Goal: Transaction & Acquisition: Purchase product/service

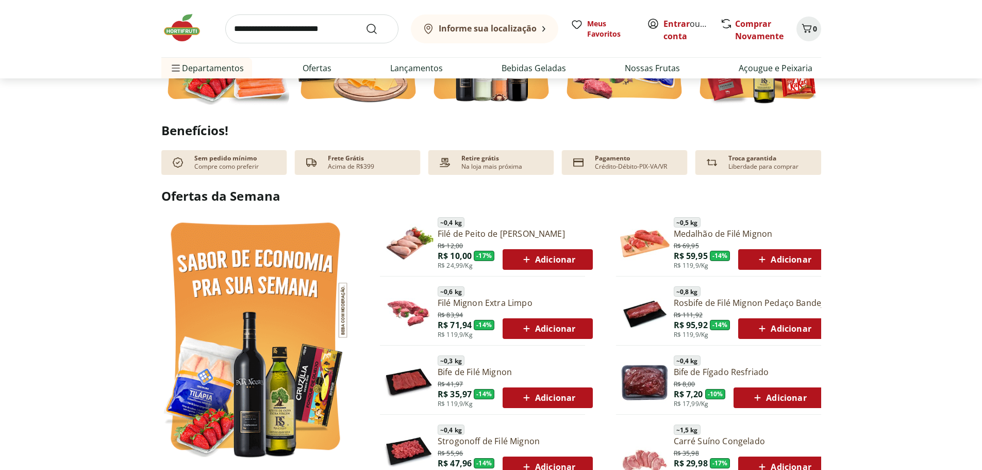
scroll to position [515, 0]
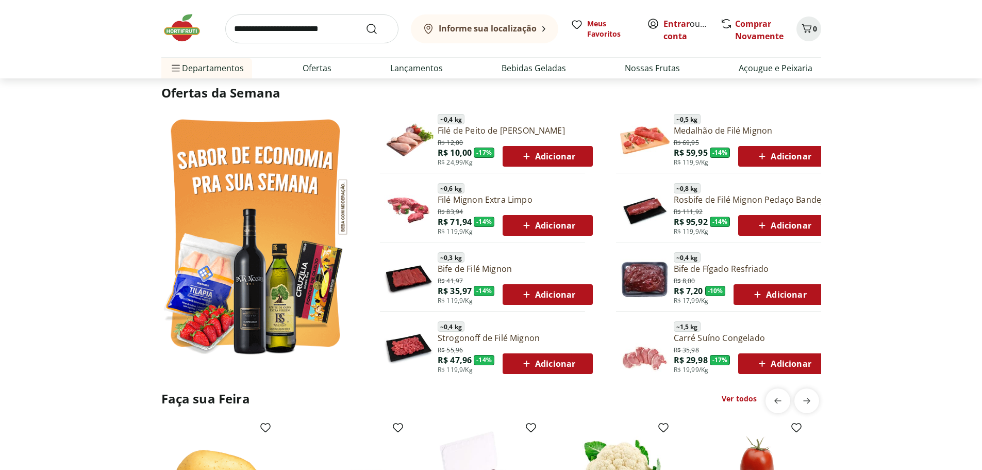
click at [273, 31] on input "search" at bounding box center [311, 28] width 173 height 29
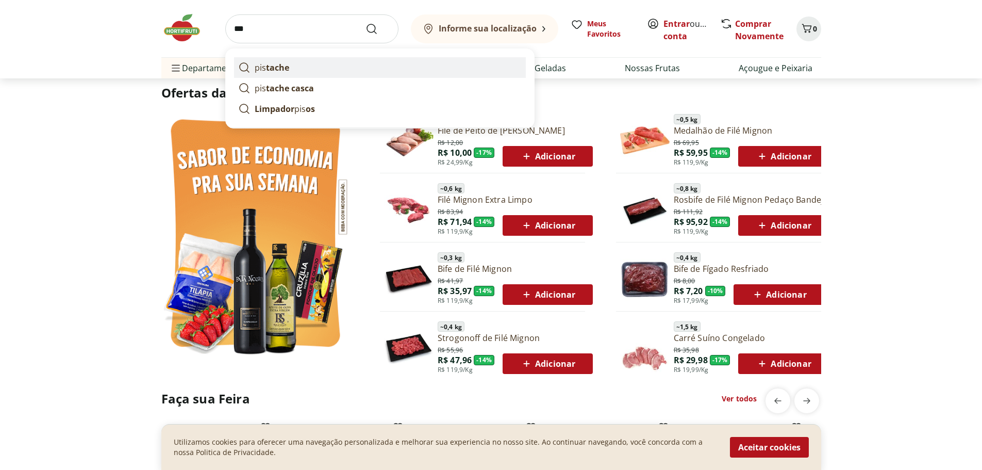
click at [295, 59] on link "pis tache" at bounding box center [380, 67] width 292 height 21
type input "********"
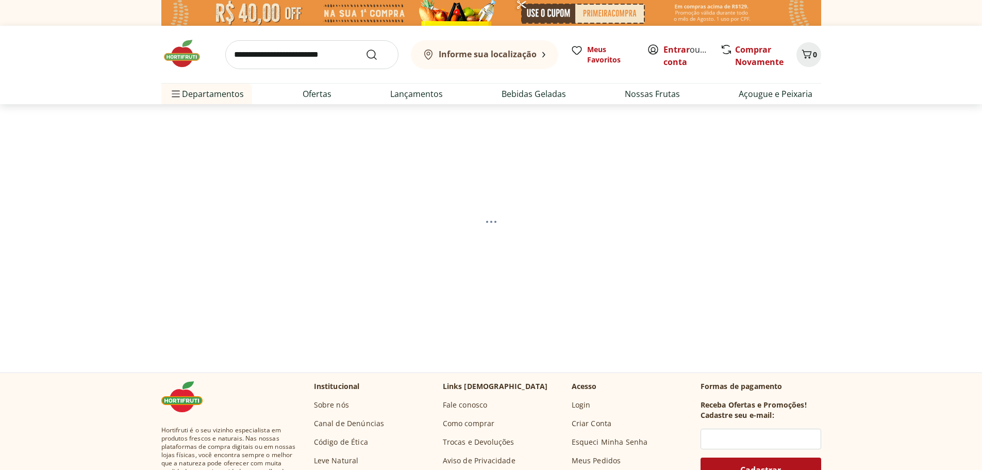
select select "**********"
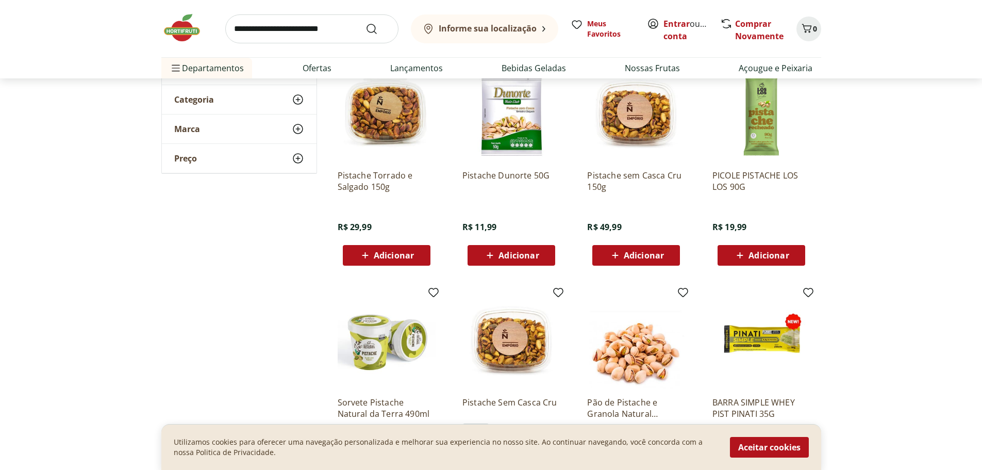
scroll to position [258, 0]
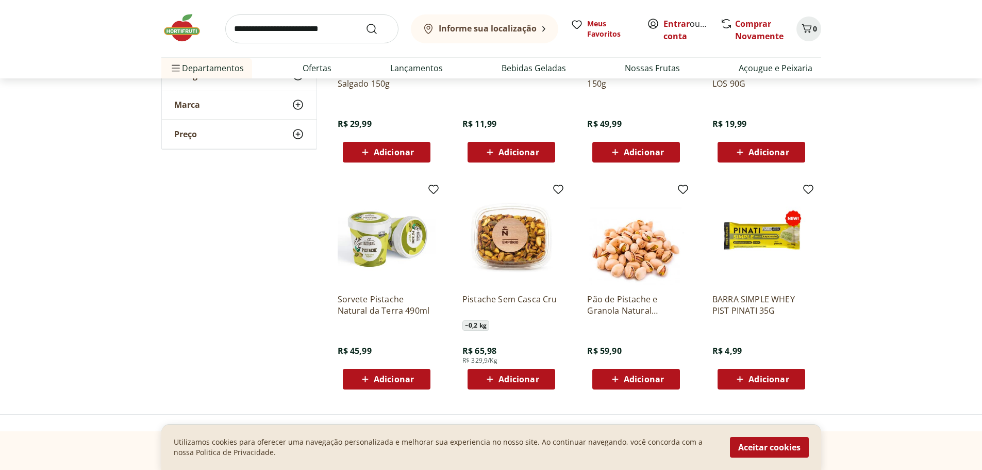
click at [355, 219] on img at bounding box center [387, 236] width 98 height 98
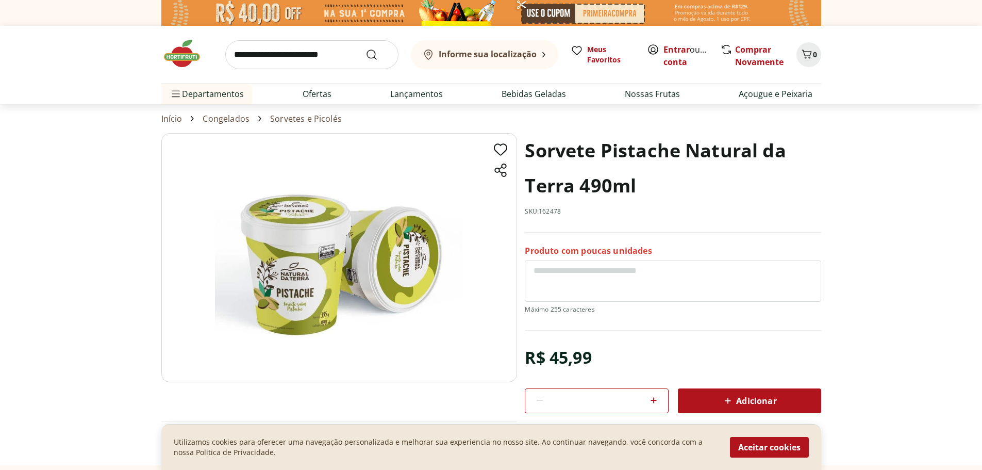
scroll to position [258, 0]
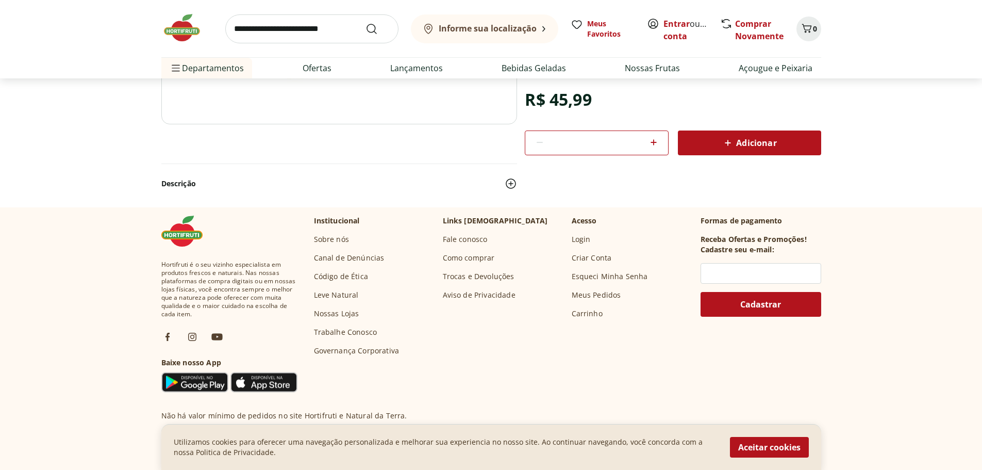
select select "**********"
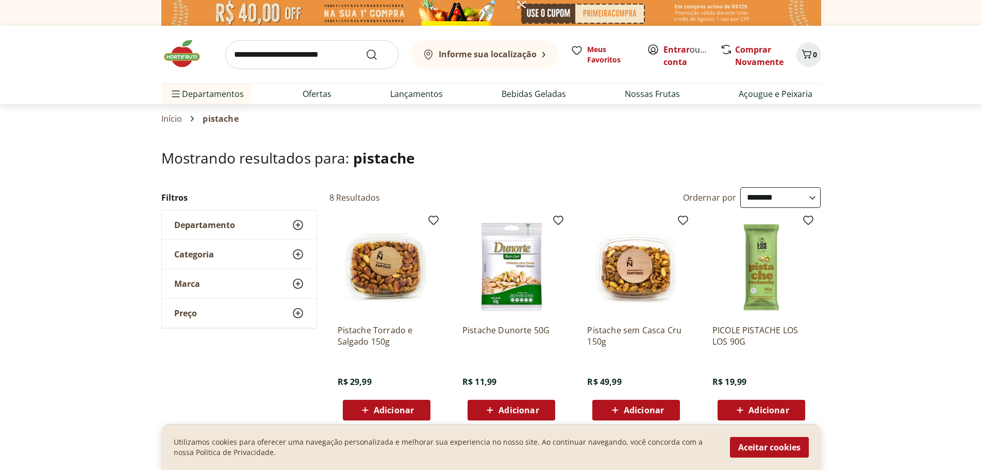
click at [401, 284] on img at bounding box center [387, 267] width 98 height 98
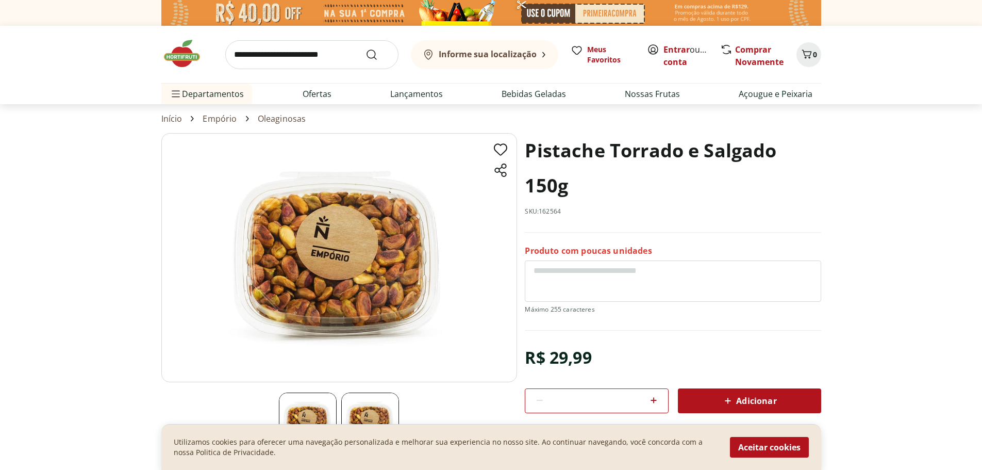
scroll to position [52, 0]
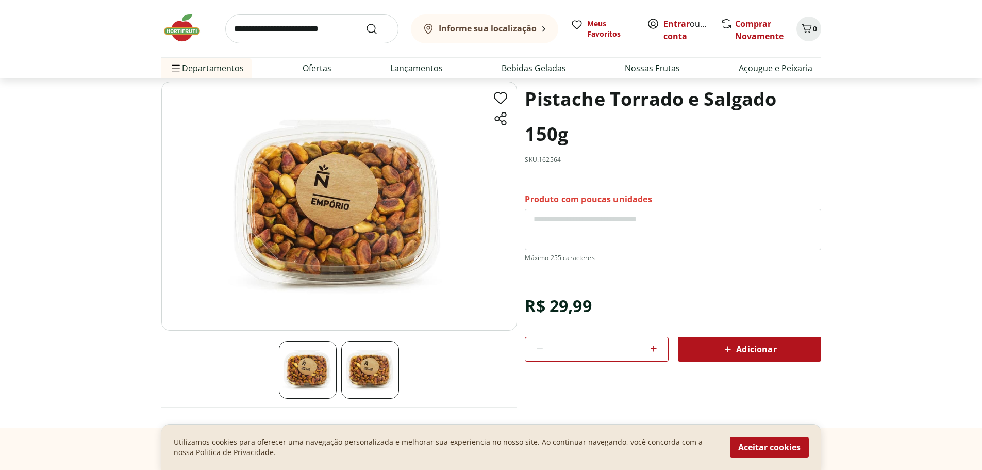
click at [381, 348] on img at bounding box center [370, 370] width 58 height 58
click at [374, 353] on img at bounding box center [370, 370] width 58 height 58
click at [315, 357] on img at bounding box center [308, 370] width 58 height 58
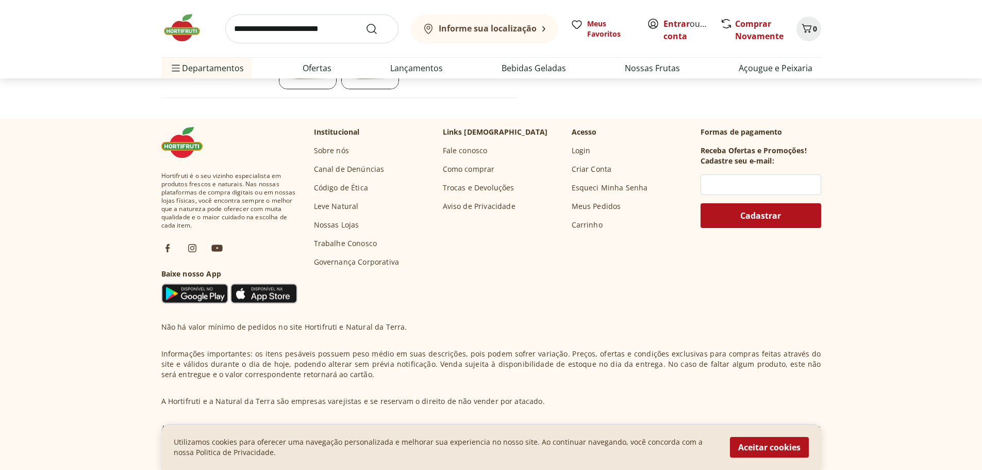
scroll to position [453, 0]
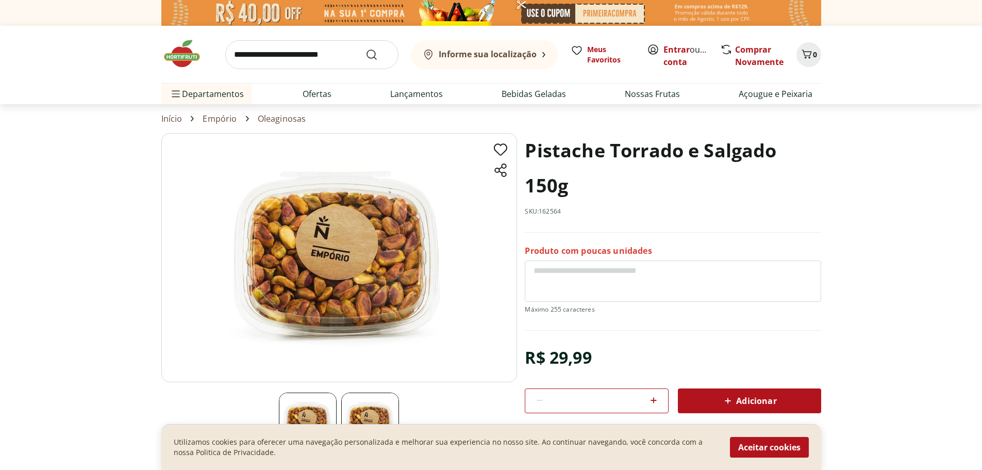
select select "**********"
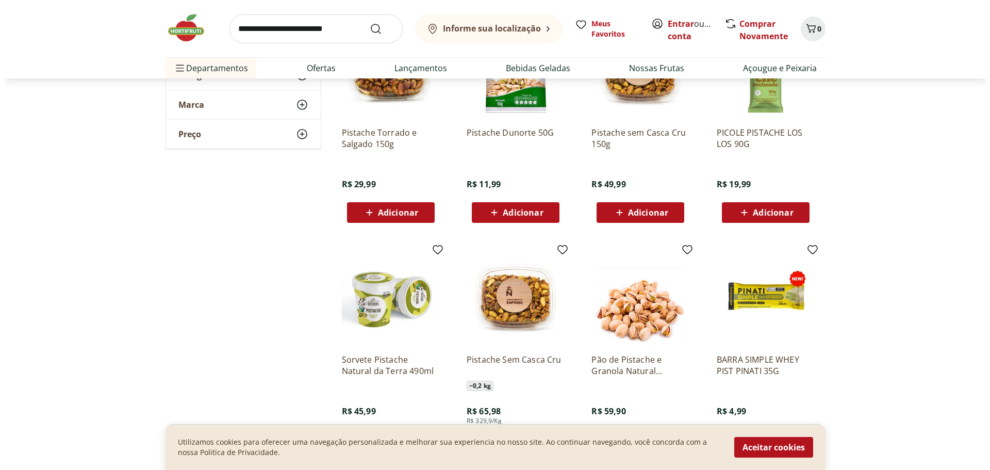
scroll to position [155, 0]
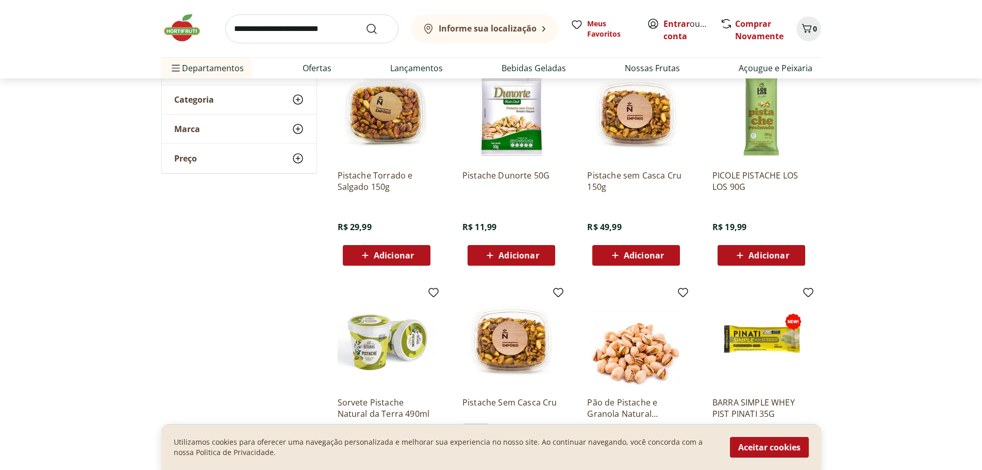
click at [639, 249] on span "Adicionar" at bounding box center [636, 255] width 55 height 12
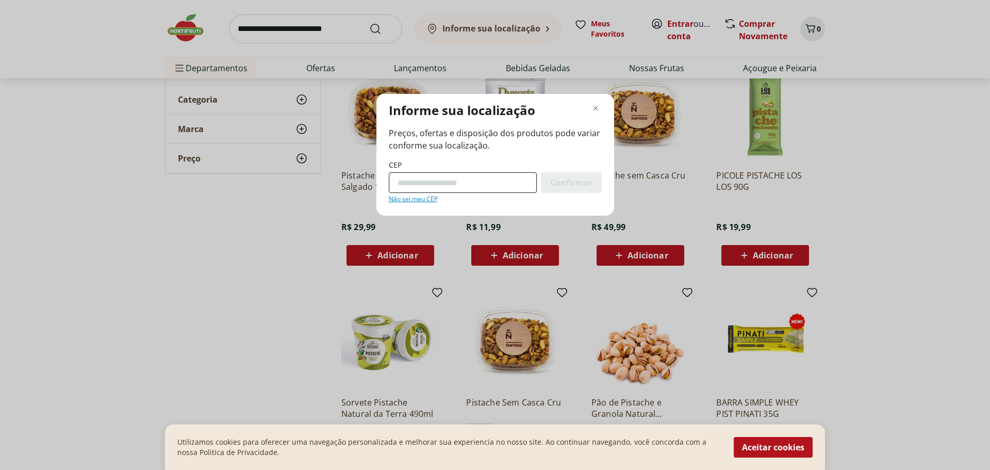
click at [447, 173] on input "CEP" at bounding box center [463, 182] width 148 height 21
type input "*********"
click at [555, 182] on span "Confirmar" at bounding box center [571, 182] width 42 height 8
click at [565, 180] on span "Confirmar" at bounding box center [571, 182] width 42 height 8
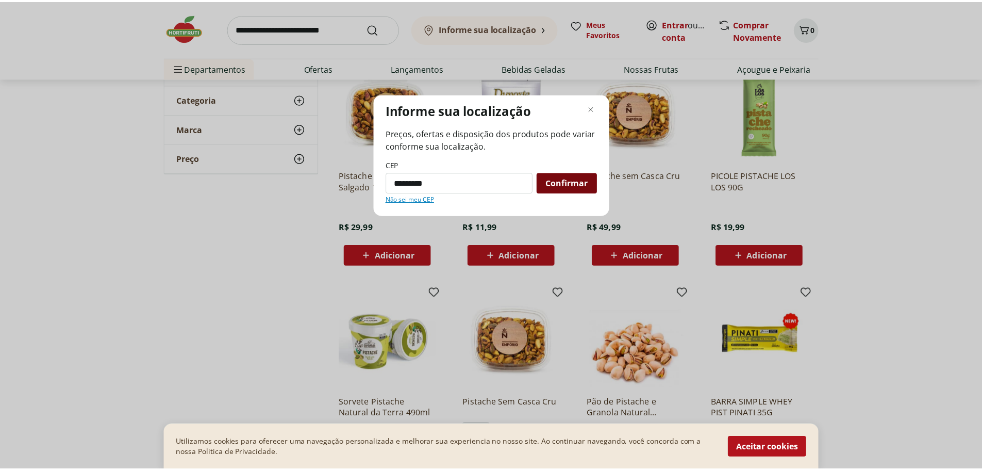
scroll to position [51, 0]
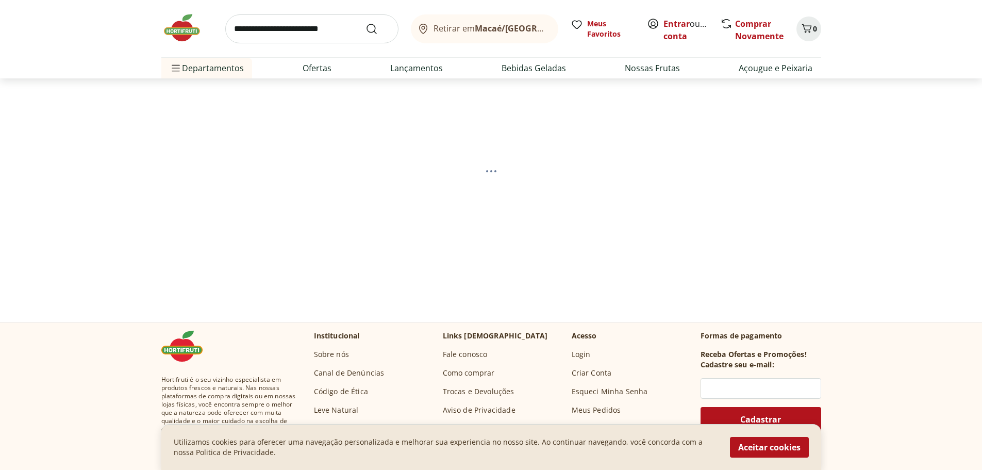
select select "**********"
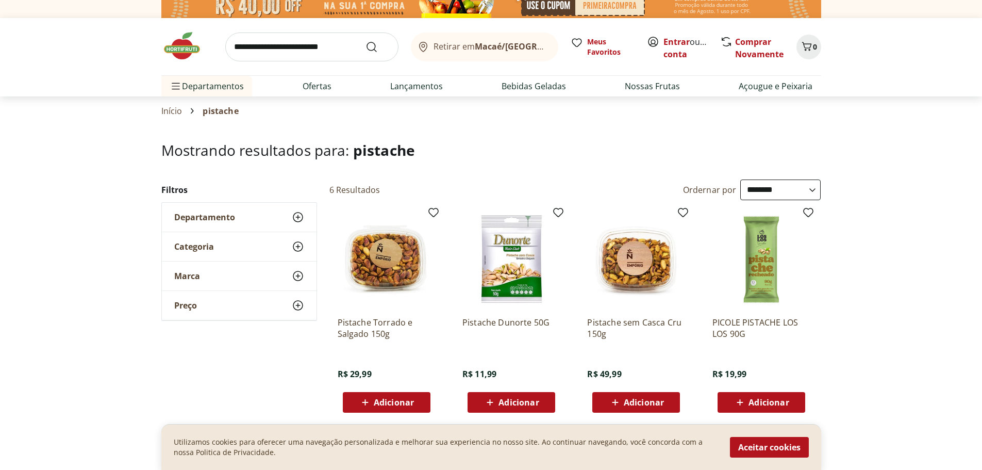
scroll to position [103, 0]
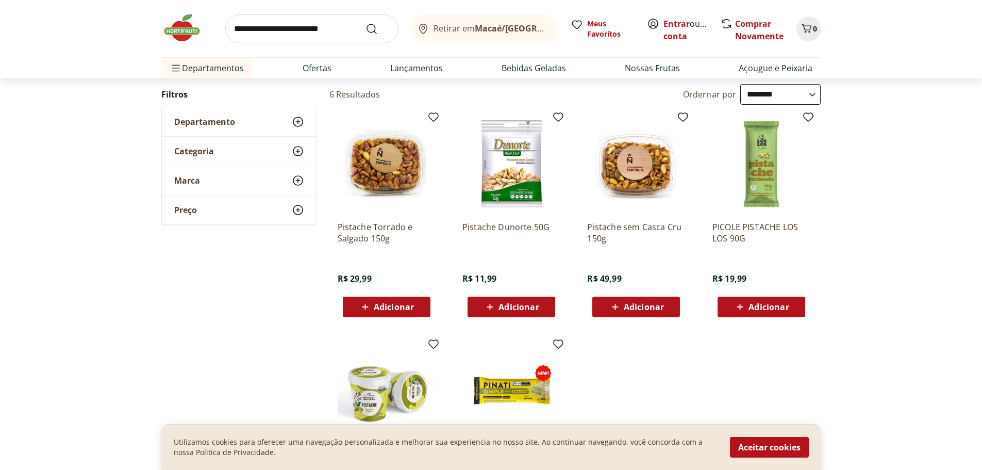
click at [638, 179] on img at bounding box center [636, 164] width 98 height 98
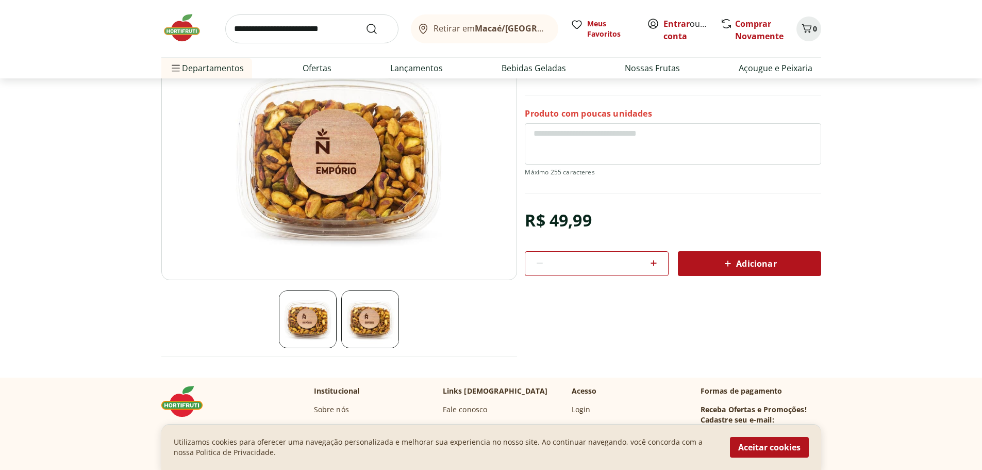
scroll to position [103, 0]
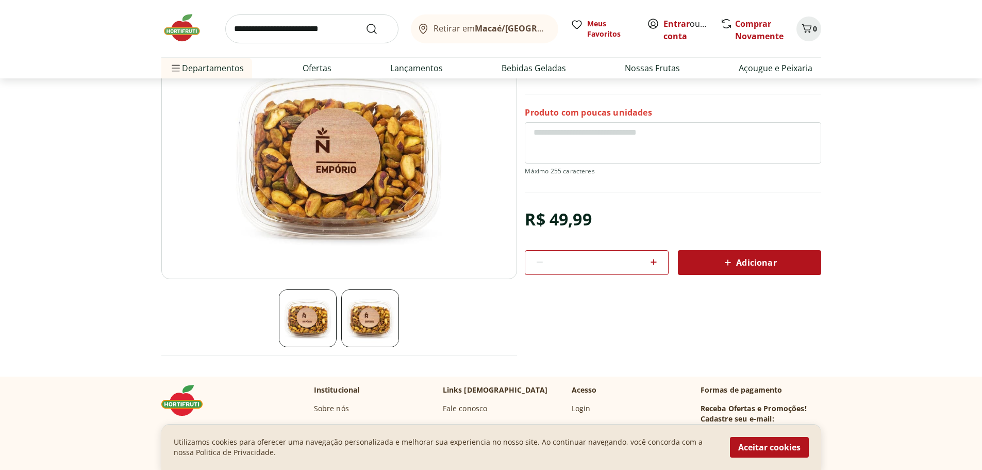
click at [369, 314] on img at bounding box center [370, 318] width 58 height 58
click at [369, 151] on img at bounding box center [339, 154] width 356 height 249
select select "**********"
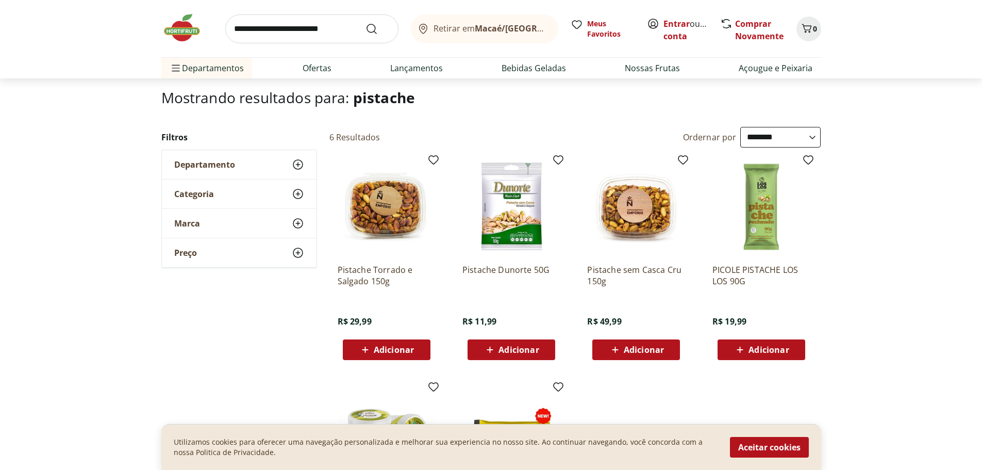
scroll to position [52, 0]
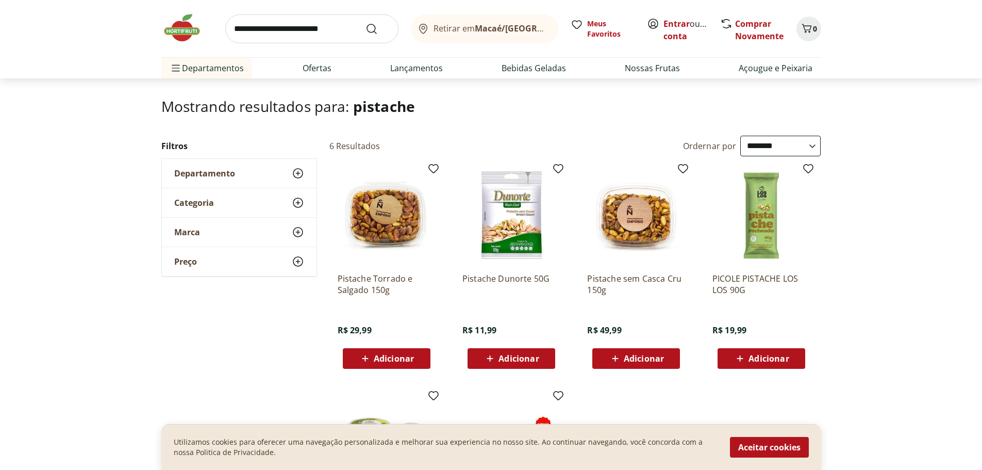
click at [607, 224] on img at bounding box center [636, 215] width 98 height 98
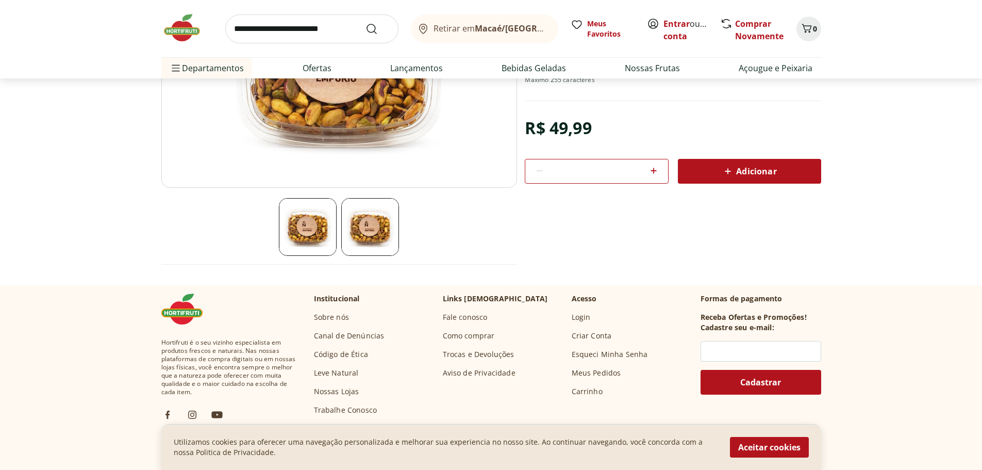
scroll to position [206, 0]
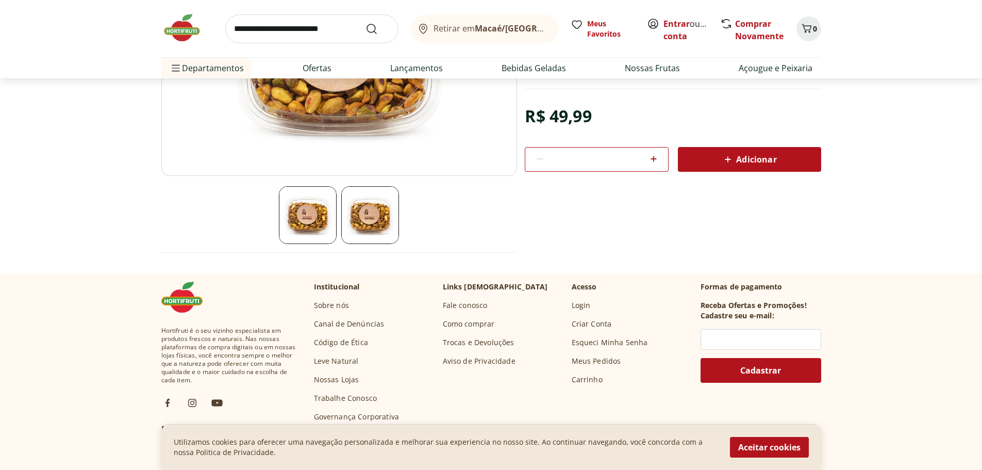
click at [357, 222] on img at bounding box center [370, 215] width 58 height 58
click at [278, 211] on section at bounding box center [339, 215] width 356 height 58
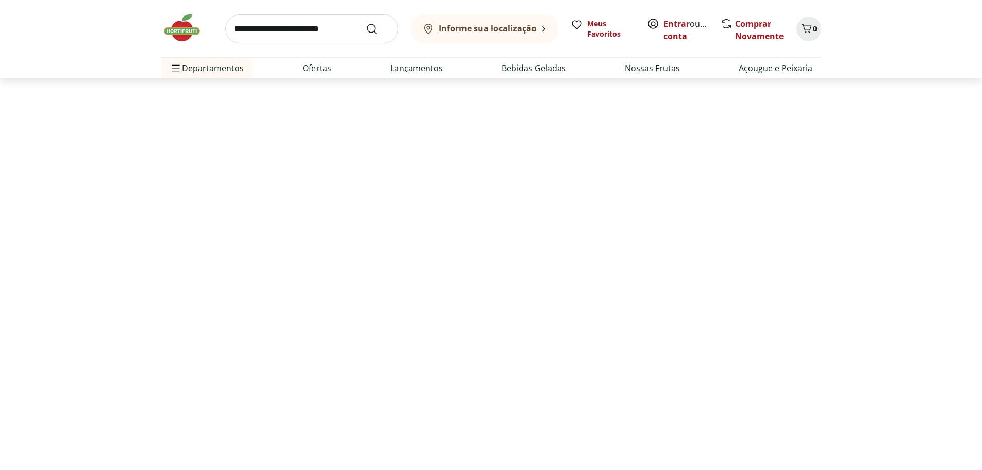
scroll to position [52, 0]
select select "**********"
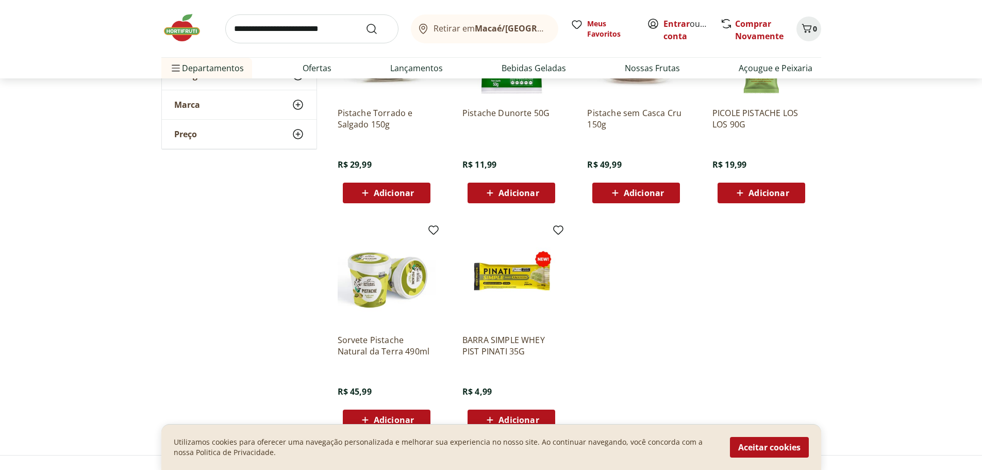
scroll to position [361, 0]
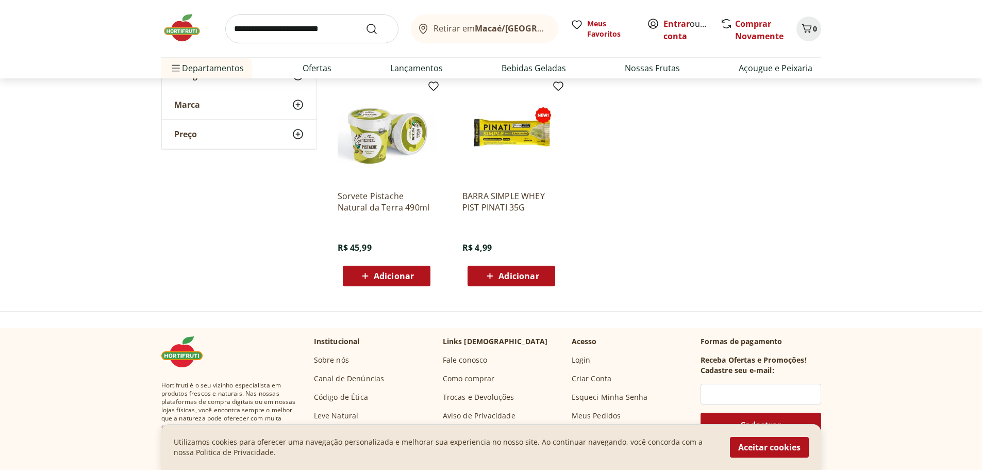
click at [498, 128] on img at bounding box center [511, 133] width 98 height 98
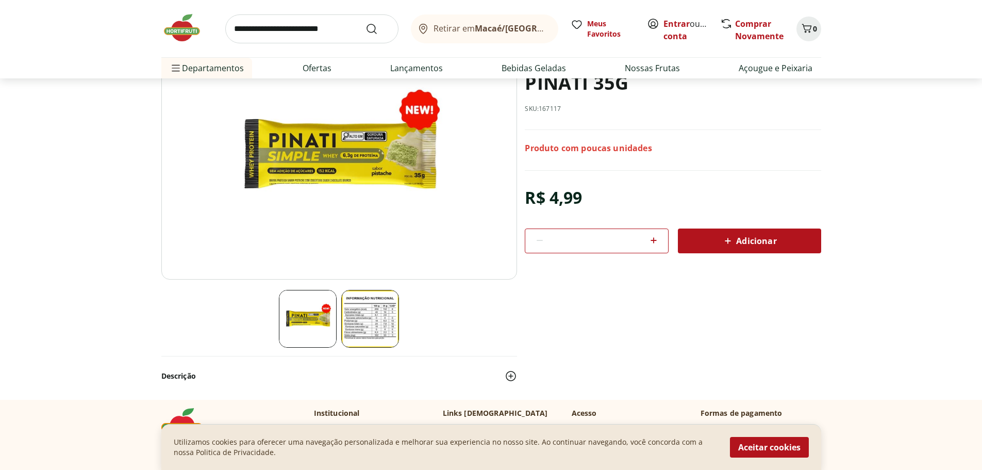
scroll to position [103, 0]
drag, startPoint x: 388, startPoint y: 286, endPoint x: 387, endPoint y: 304, distance: 18.1
click at [388, 286] on div at bounding box center [339, 188] width 356 height 316
click at [387, 304] on img at bounding box center [370, 318] width 58 height 58
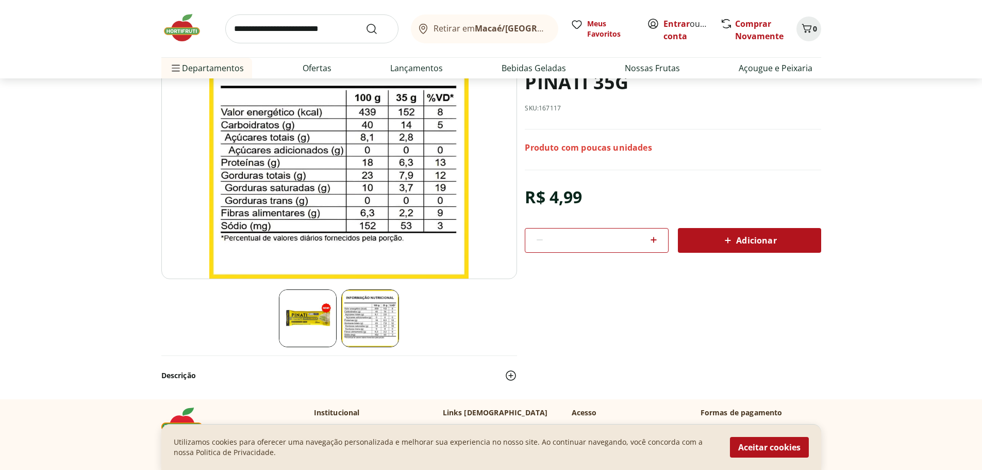
click at [387, 302] on img at bounding box center [370, 318] width 58 height 58
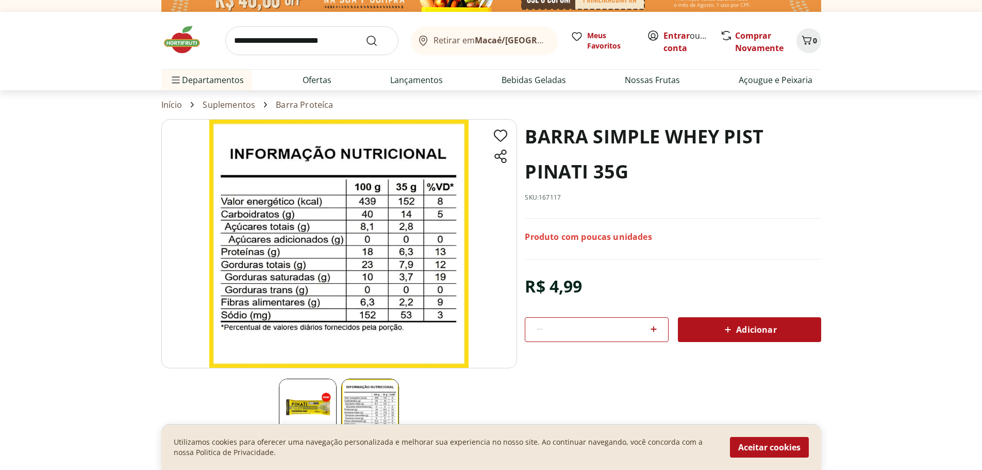
scroll to position [0, 0]
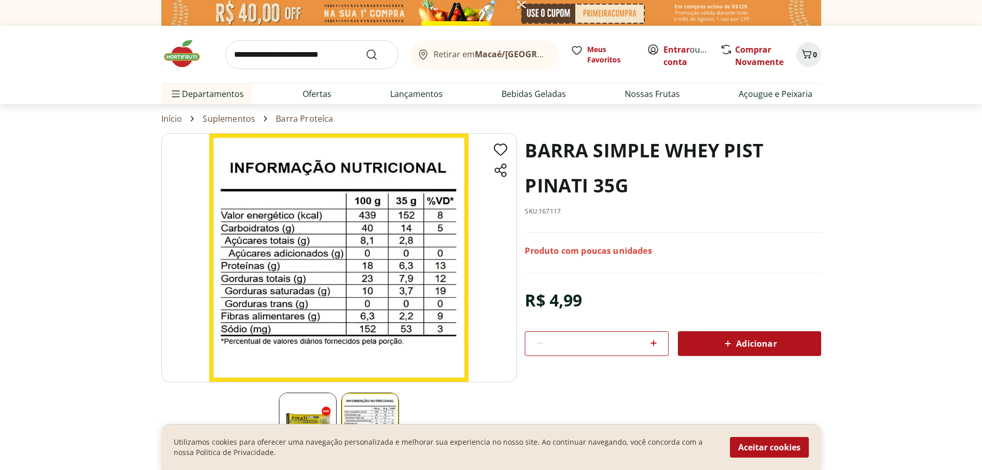
click at [790, 226] on div "BARRA SIMPLE WHEY PIST PINATI 35G SKU: 167117" at bounding box center [673, 182] width 296 height 99
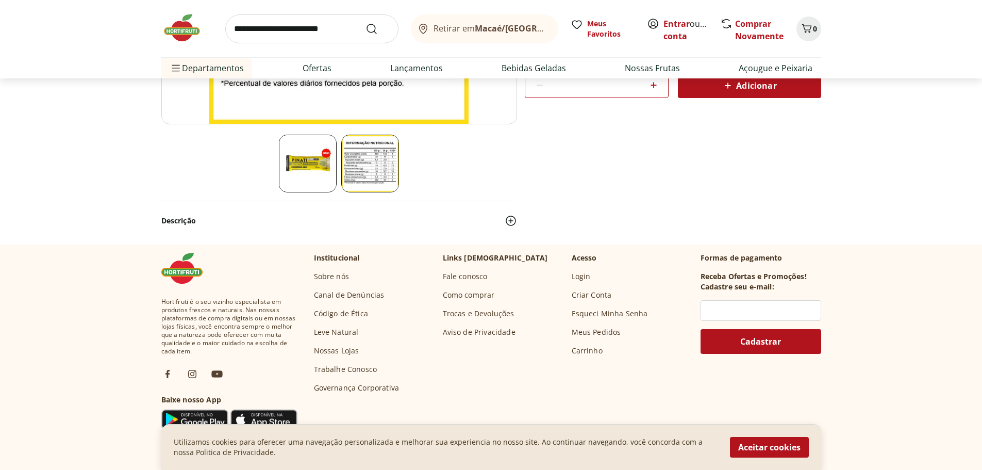
click at [325, 144] on img at bounding box center [308, 164] width 58 height 58
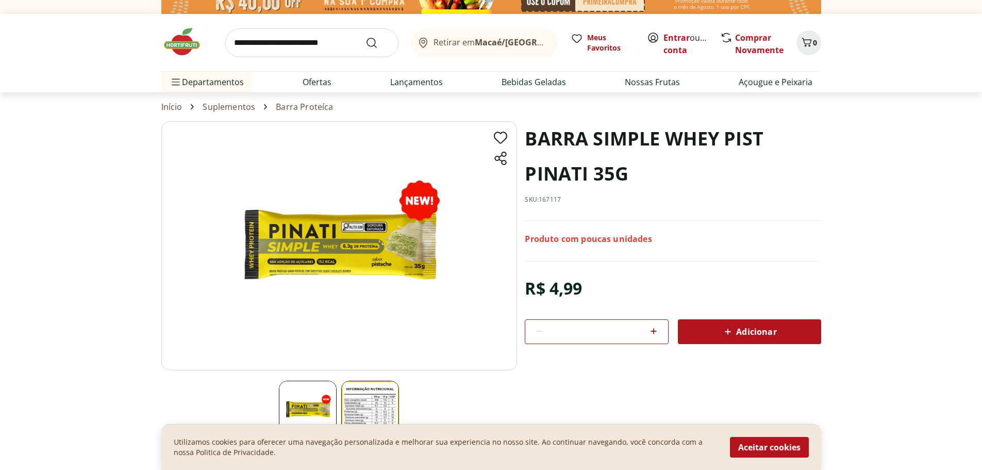
scroll to position [0, 0]
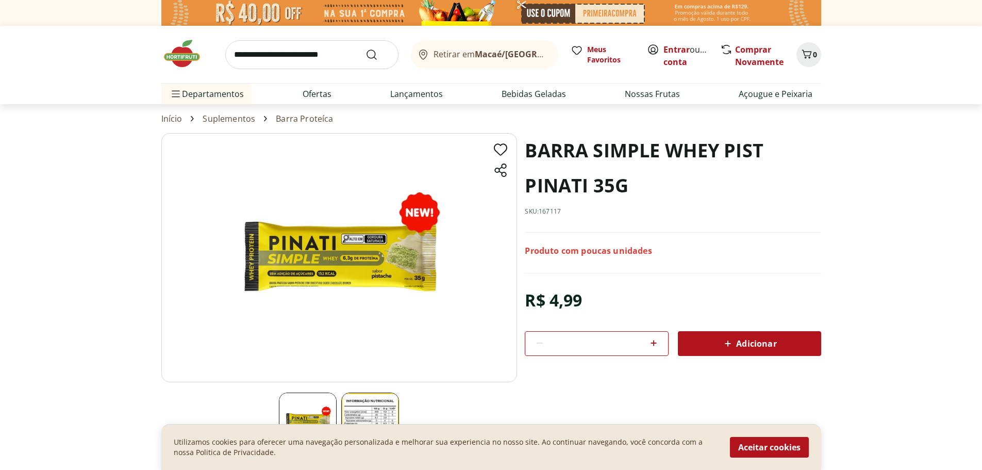
select select "**********"
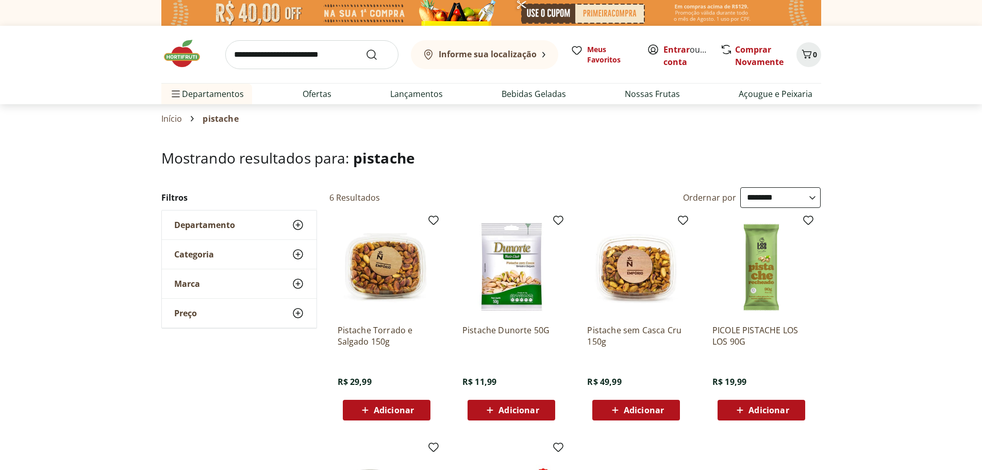
scroll to position [361, 0]
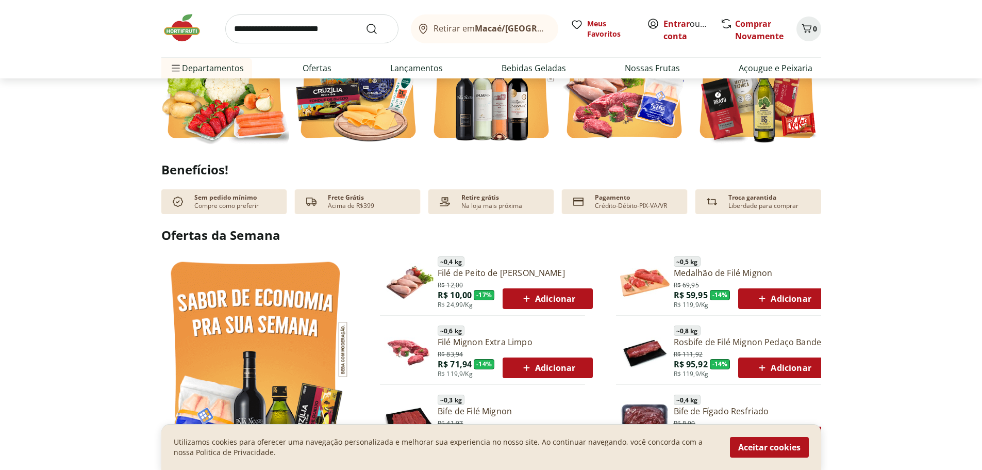
scroll to position [361, 0]
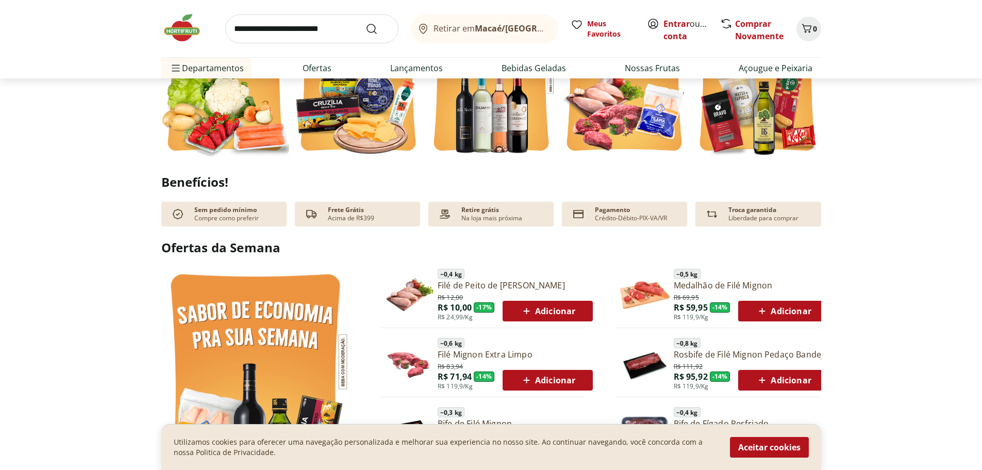
drag, startPoint x: 393, startPoint y: 293, endPoint x: 356, endPoint y: 184, distance: 115.9
click at [356, 184] on h2 "Benefícios!" at bounding box center [491, 182] width 660 height 14
click at [468, 130] on img at bounding box center [491, 75] width 128 height 171
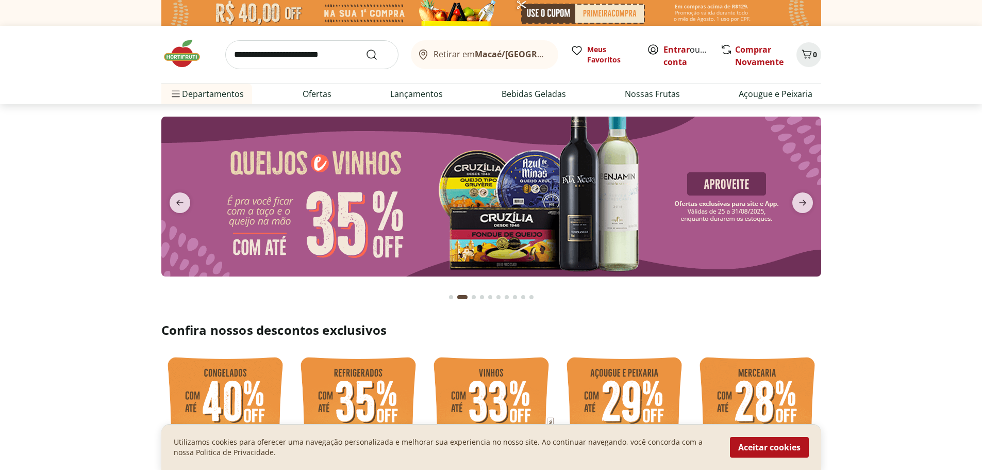
select select "**********"
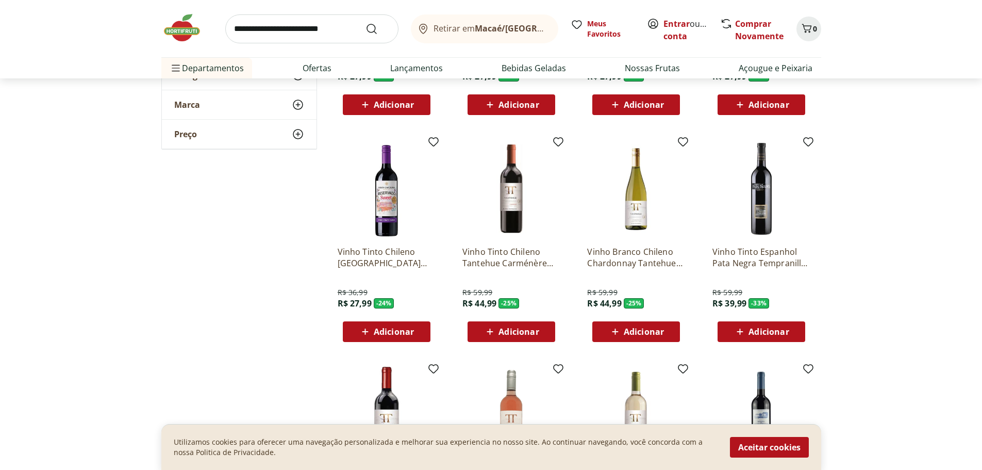
scroll to position [155, 0]
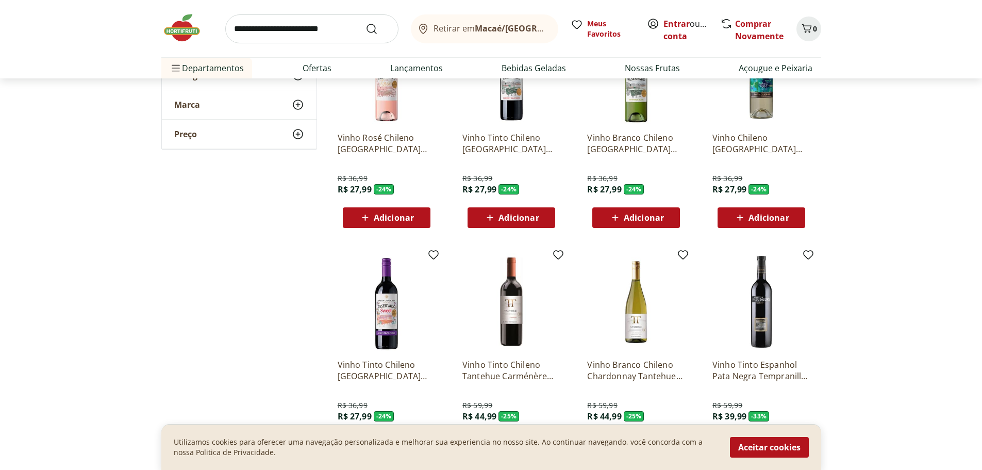
click at [343, 29] on input "search" at bounding box center [311, 28] width 173 height 29
type input "*******"
click at [365, 23] on button "Submit Search" at bounding box center [377, 29] width 25 height 12
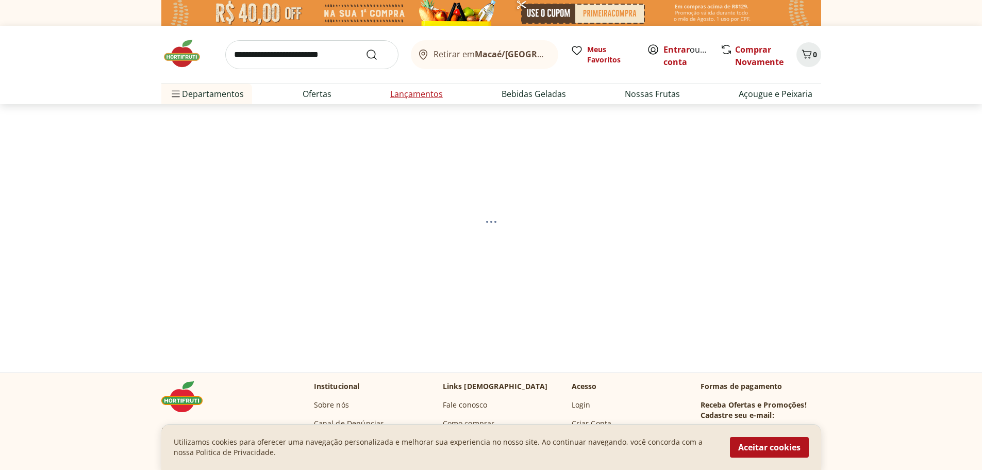
select select "**********"
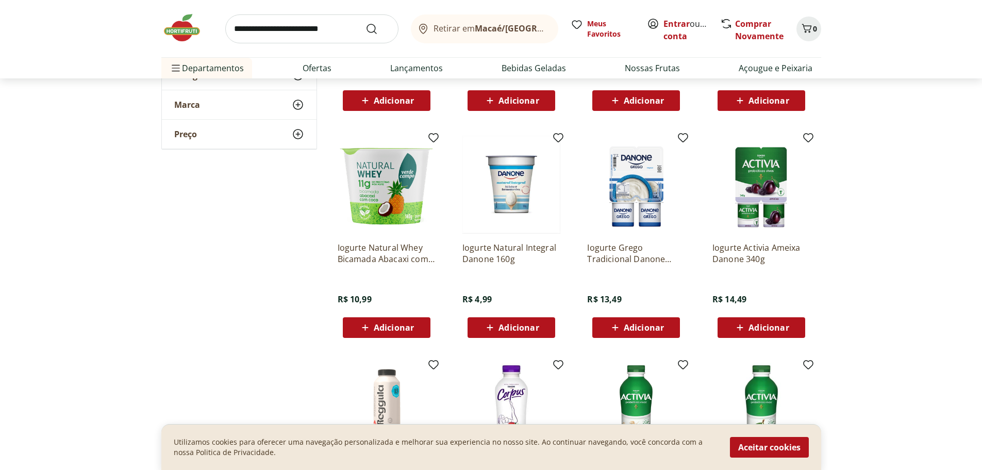
scroll to position [619, 0]
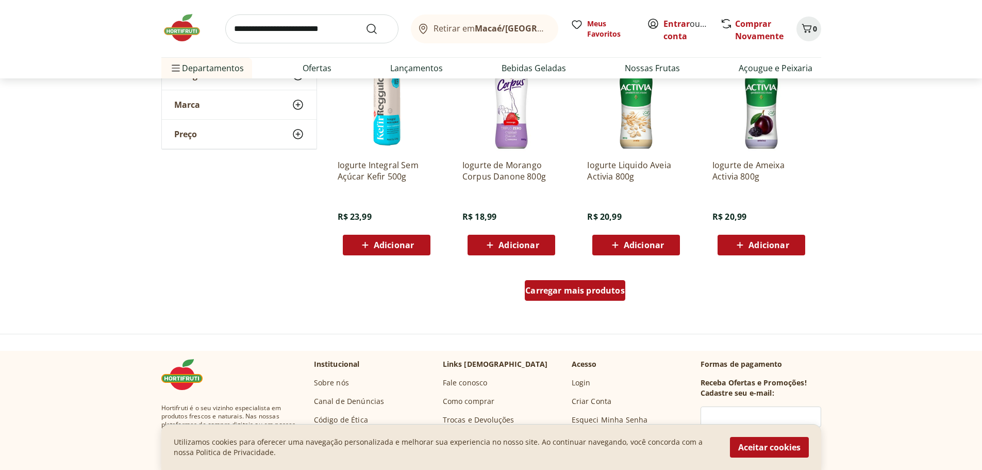
click at [546, 288] on span "Carregar mais produtos" at bounding box center [574, 290] width 99 height 8
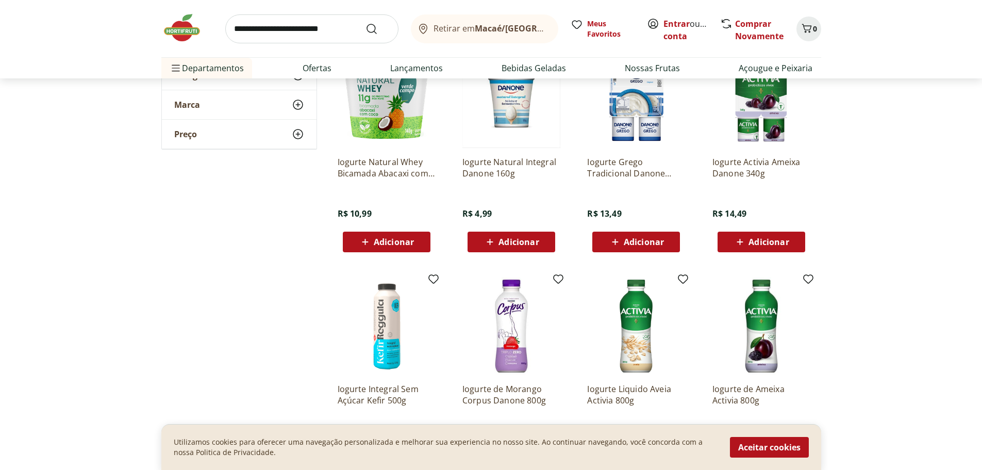
scroll to position [412, 0]
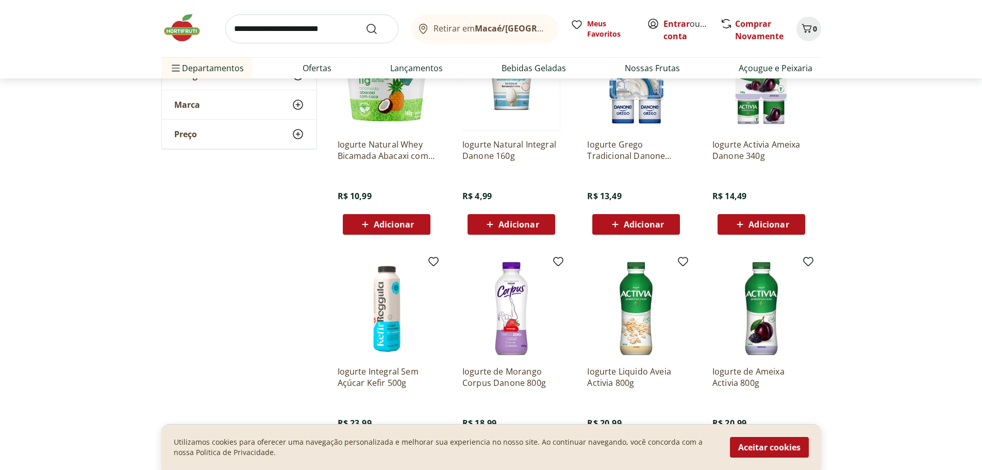
click at [361, 303] on img at bounding box center [387, 308] width 98 height 98
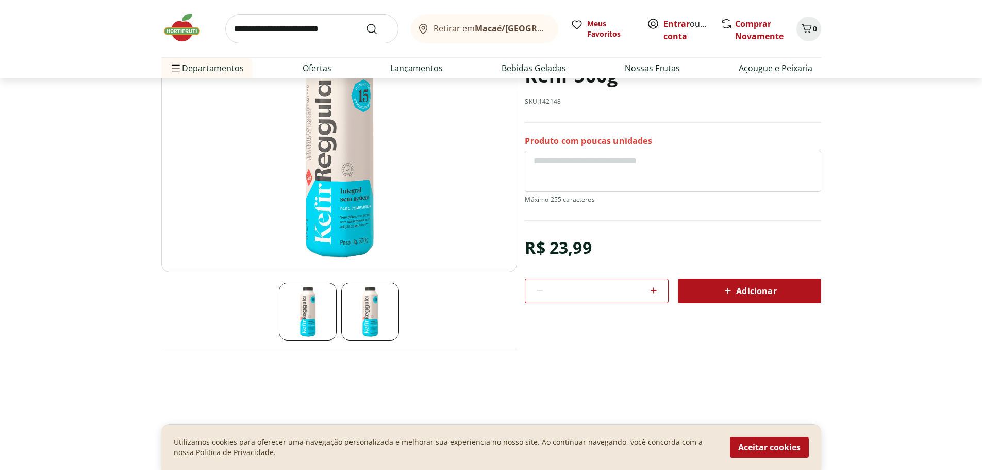
scroll to position [258, 0]
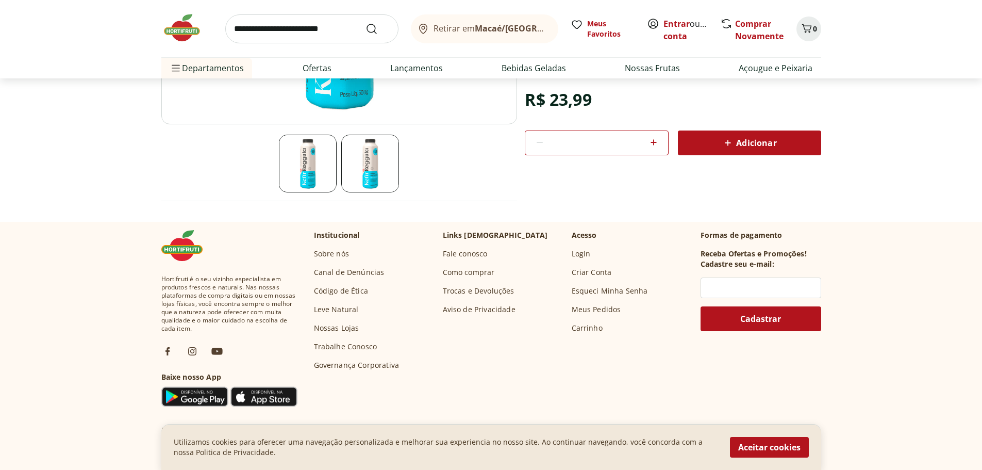
click at [359, 168] on img at bounding box center [370, 164] width 58 height 58
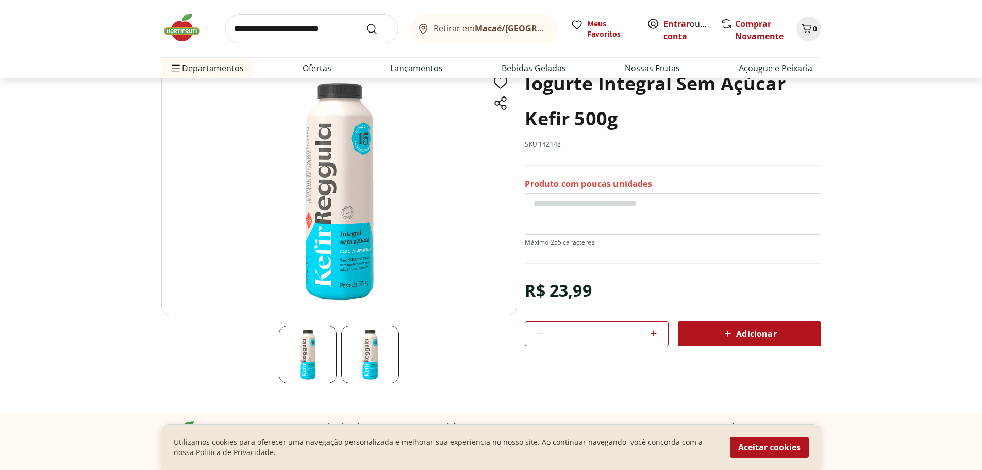
scroll to position [52, 0]
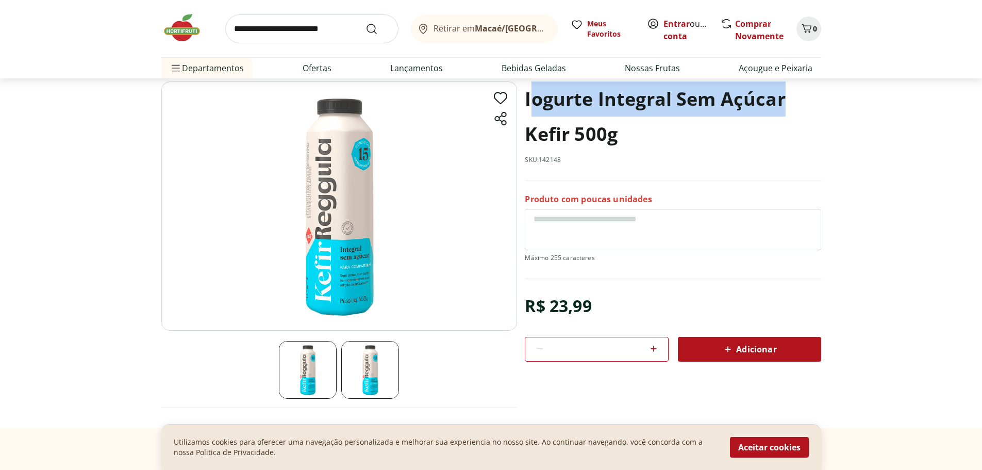
drag, startPoint x: 531, startPoint y: 98, endPoint x: 779, endPoint y: 115, distance: 248.5
click at [786, 114] on h1 "Iogurte Integral Sem Açúcar Kefir 500g" at bounding box center [673, 116] width 296 height 70
drag, startPoint x: 620, startPoint y: 137, endPoint x: 528, endPoint y: 104, distance: 97.7
click at [528, 104] on h1 "Iogurte Integral Sem Açúcar Kefir 500g" at bounding box center [673, 116] width 296 height 70
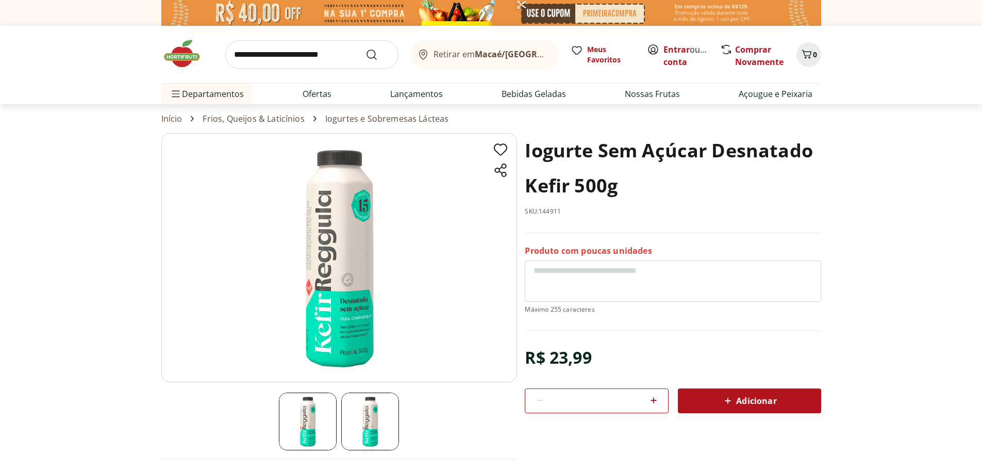
click at [361, 422] on img at bounding box center [370, 421] width 58 height 58
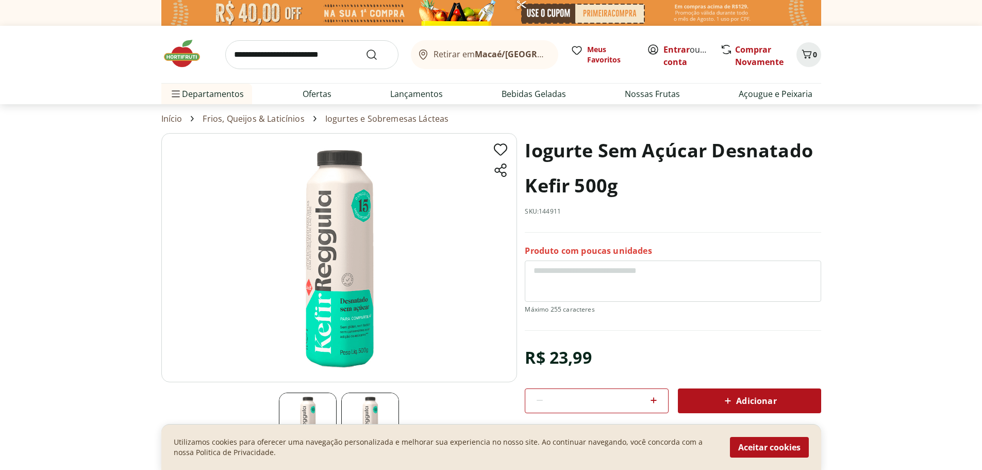
click at [361, 420] on img at bounding box center [370, 421] width 58 height 58
click at [340, 311] on img at bounding box center [339, 257] width 356 height 249
click at [315, 403] on img at bounding box center [308, 421] width 58 height 58
